Goal: Task Accomplishment & Management: Use online tool/utility

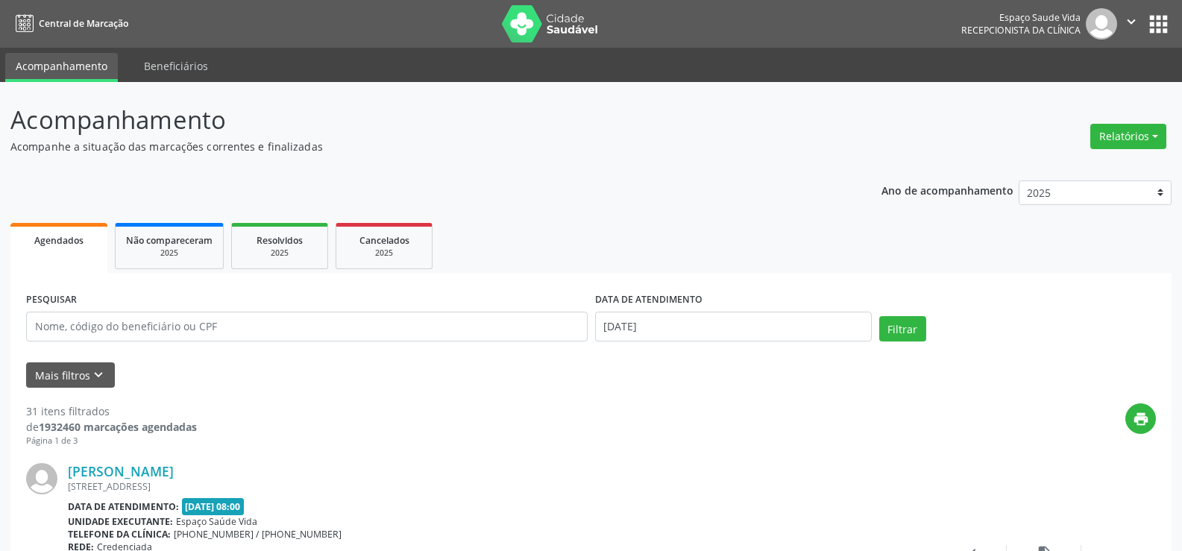
click at [1141, 150] on div "Relatórios Agendamentos Procedimentos realizados" at bounding box center [1128, 137] width 86 height 36
click at [1136, 113] on div "Relatórios Agendamentos Procedimentos realizados" at bounding box center [1128, 127] width 86 height 53
click at [1136, 122] on div "Relatórios Agendamentos Procedimentos realizados" at bounding box center [1128, 137] width 86 height 36
click at [1136, 133] on button "Relatórios" at bounding box center [1128, 136] width 76 height 25
click at [1092, 167] on link "Agendamentos" at bounding box center [1085, 168] width 160 height 21
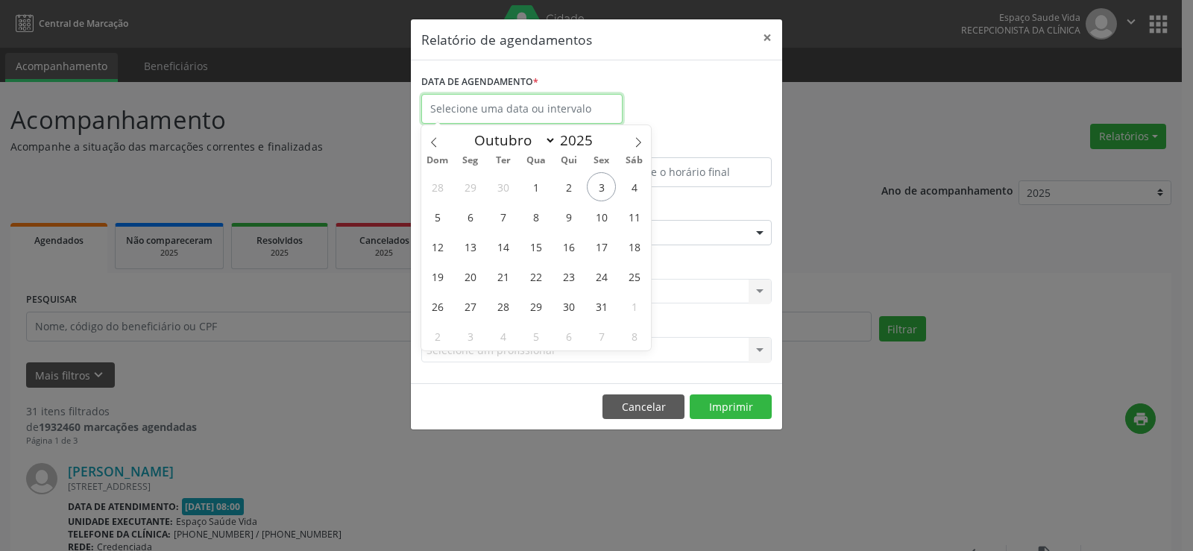
click at [524, 112] on input "text" at bounding box center [521, 109] width 201 height 30
click at [599, 175] on span "3" at bounding box center [601, 186] width 29 height 29
type input "[DATE]"
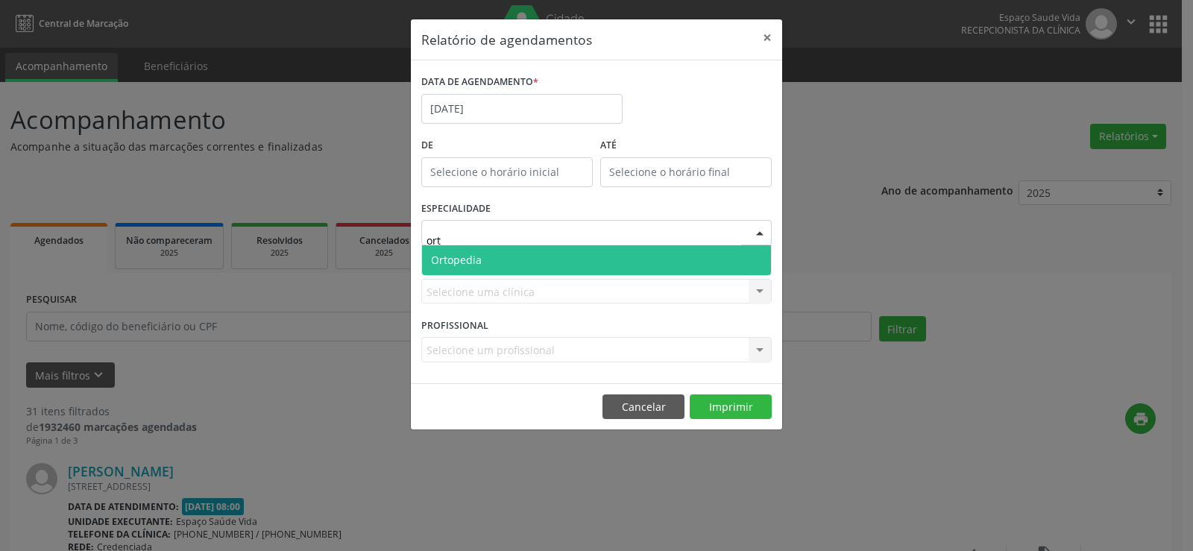
type input "orto"
click at [478, 262] on span "Ortopedia" at bounding box center [456, 260] width 51 height 14
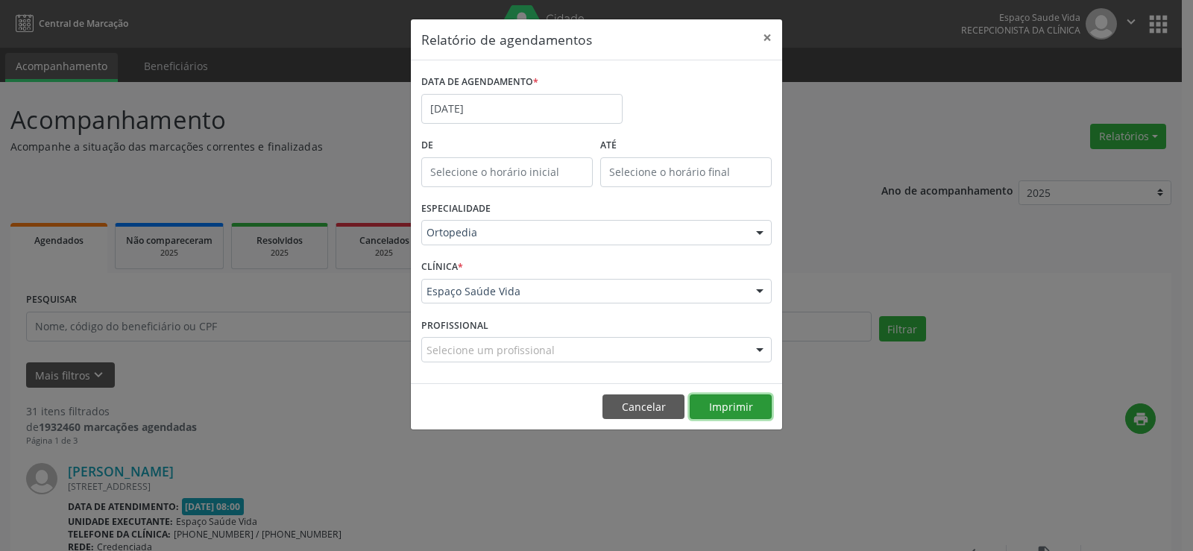
click at [739, 397] on button "Imprimir" at bounding box center [731, 406] width 82 height 25
